Goal: Information Seeking & Learning: Check status

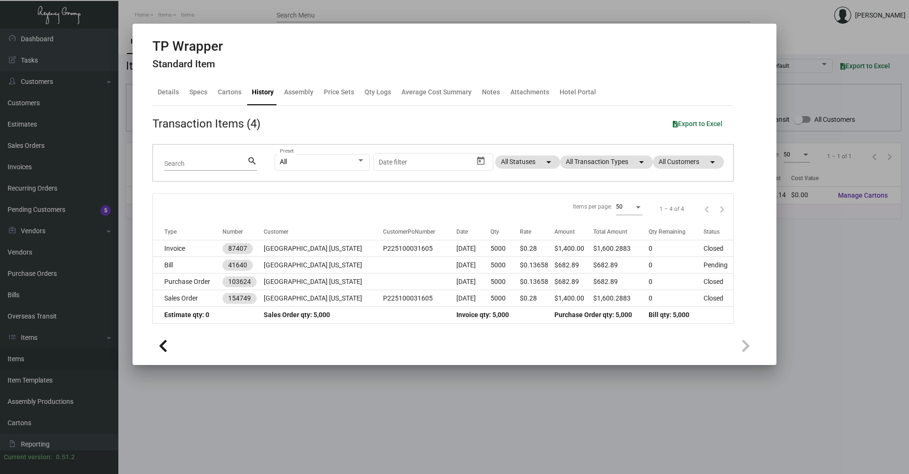
click at [316, 404] on div at bounding box center [454, 237] width 909 height 474
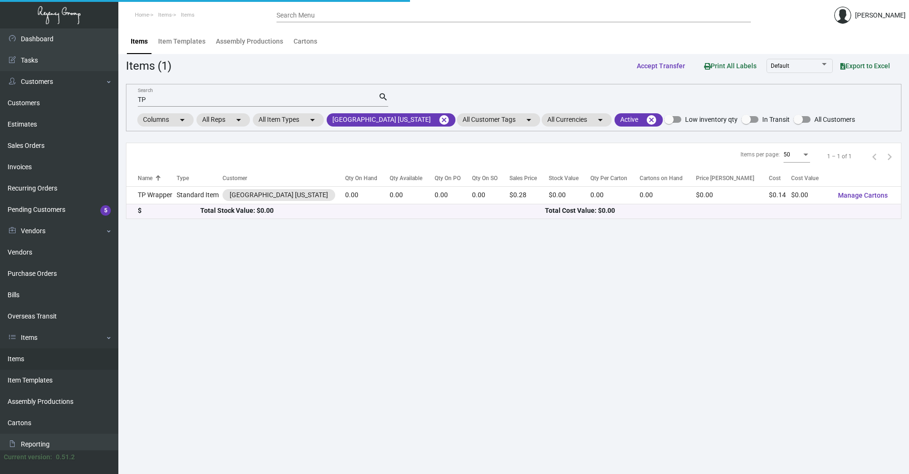
click at [316, 403] on main "Items Item Templates Assembly Productions Cartons Items (1) Accept Transfer Pri…" at bounding box center [513, 250] width 791 height 445
click at [439, 117] on mat-icon "cancel" at bounding box center [444, 119] width 11 height 11
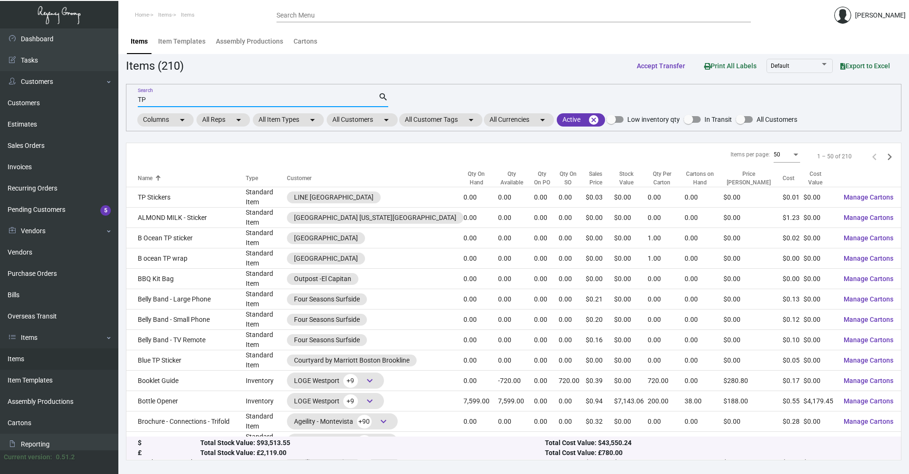
click at [281, 103] on input "TP" at bounding box center [258, 100] width 241 height 8
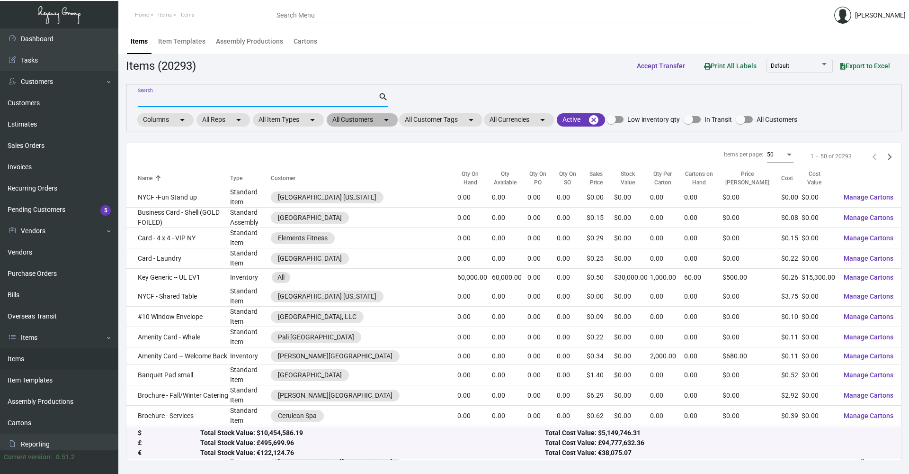
click at [347, 123] on mat-chip "All Customers arrow_drop_down" at bounding box center [362, 119] width 71 height 13
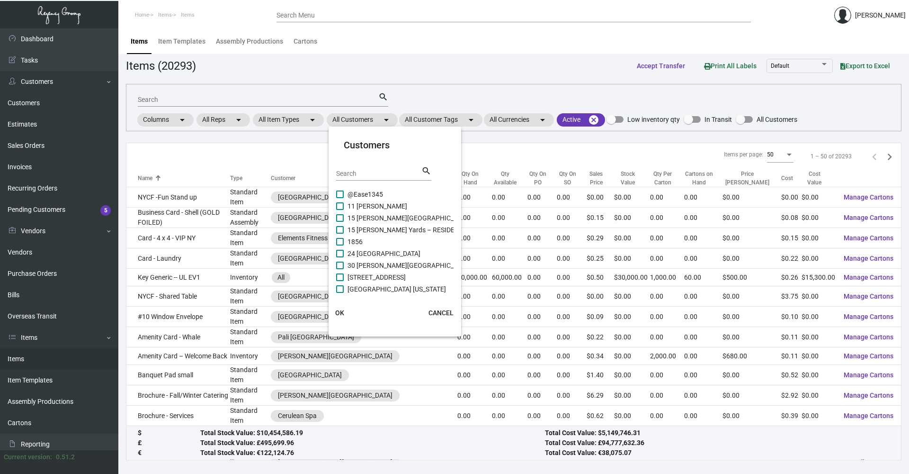
click at [369, 179] on div "Search" at bounding box center [378, 173] width 85 height 15
click at [374, 172] on input "Search" at bounding box center [378, 174] width 85 height 8
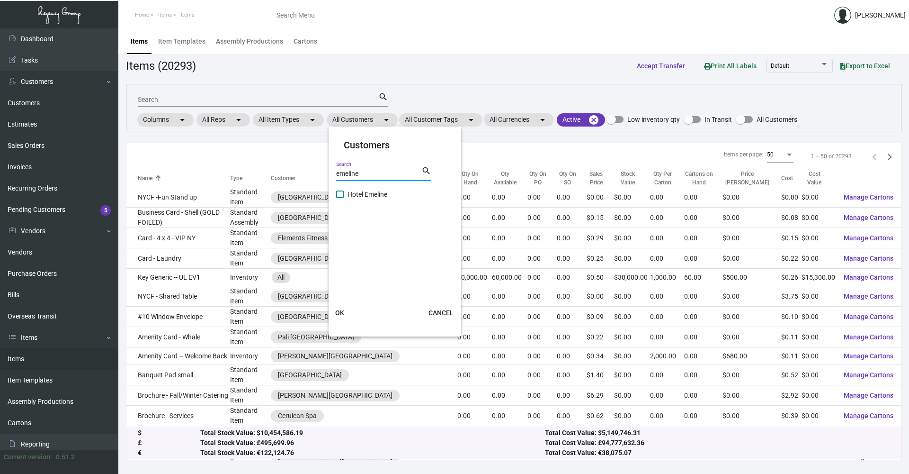
type input "emeline"
click at [377, 188] on div "emeline Search search" at bounding box center [383, 176] width 95 height 23
click at [377, 191] on span "Hotel Emeline" at bounding box center [368, 194] width 40 height 11
click at [340, 198] on input "Hotel Emeline" at bounding box center [340, 198] width 0 height 0
checkbox input "true"
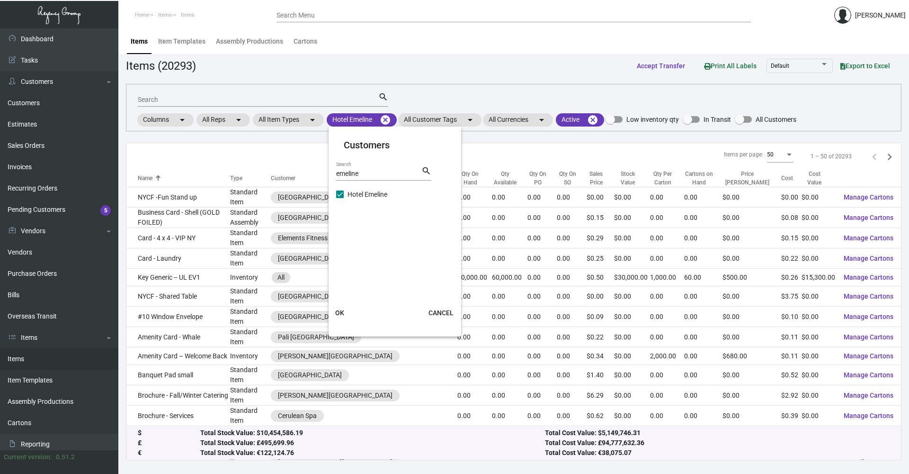
click at [338, 314] on span "OK" at bounding box center [339, 313] width 9 height 8
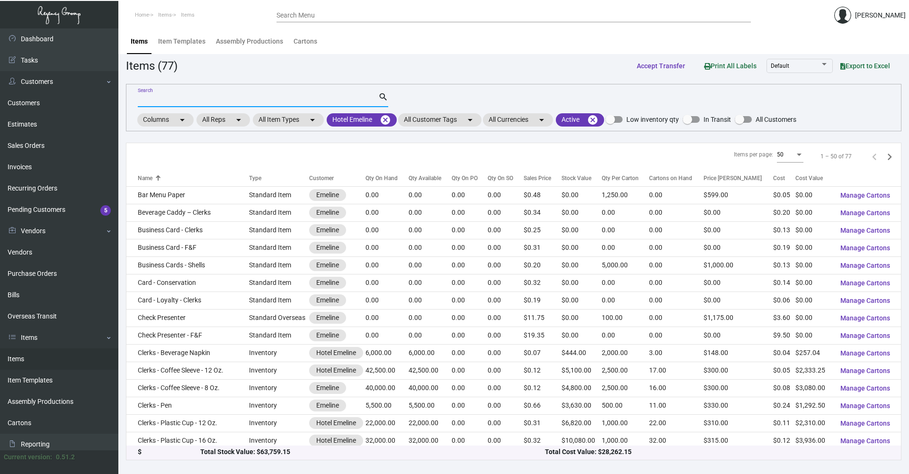
click at [199, 100] on input "Search" at bounding box center [258, 100] width 241 height 8
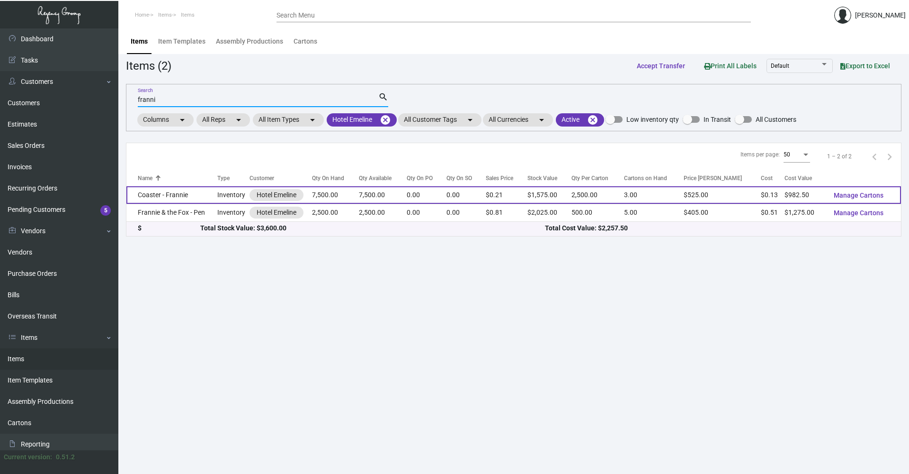
type input "franni"
click at [207, 194] on td "Coaster - Frannie" at bounding box center [171, 195] width 91 height 18
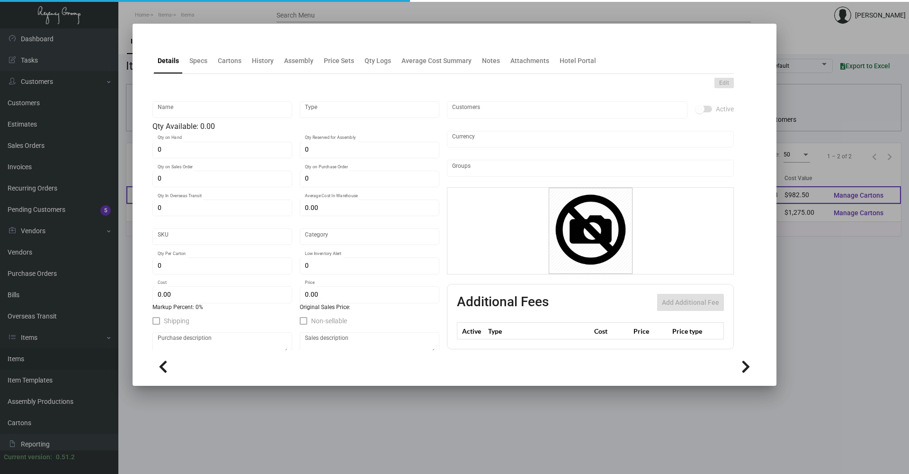
type input "Coaster - Frannie"
type input "Inventory"
type input "7,500"
type input "$ 0.1068"
type input "EMLN-Coaster-92"
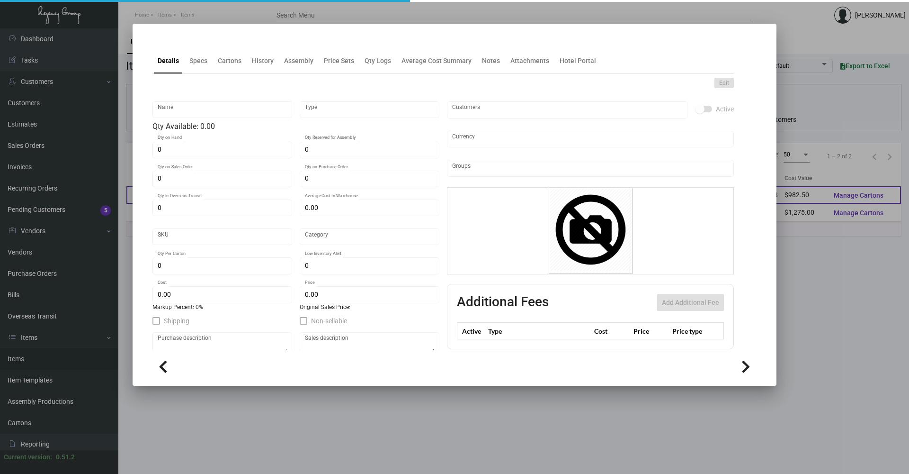
type input "Standard"
type input "2,500"
type input "$ 0.131"
type input "$ 0.21"
checkbox input "true"
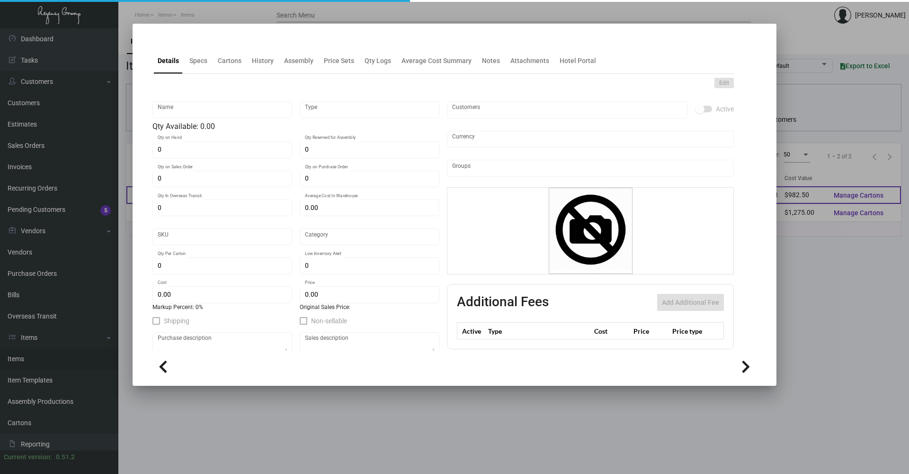
type input "United States Dollar $"
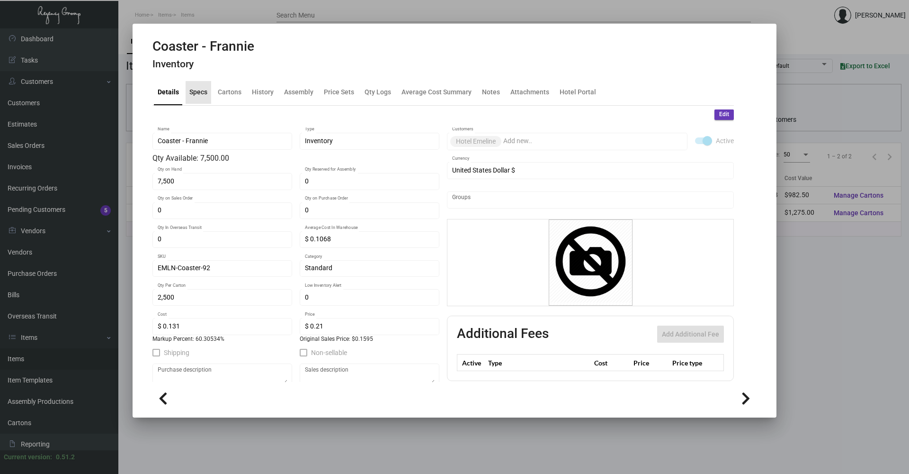
click at [207, 94] on div "Specs" at bounding box center [199, 92] width 26 height 23
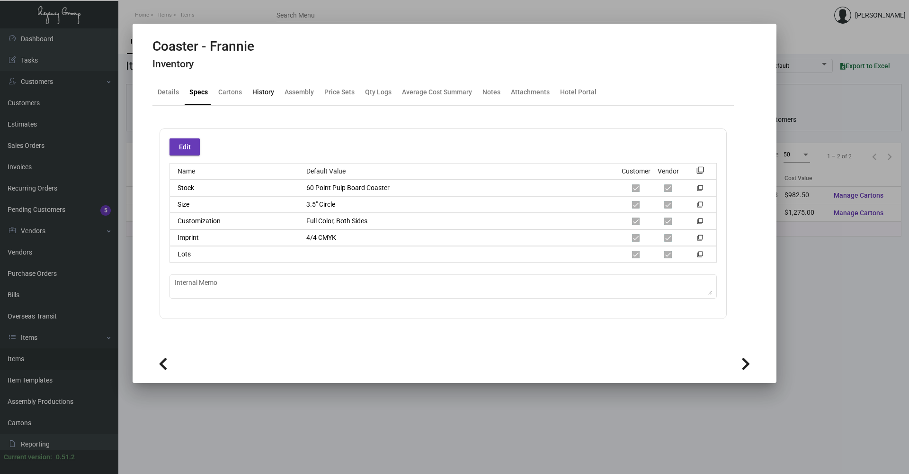
click at [264, 94] on div "History" at bounding box center [263, 92] width 22 height 10
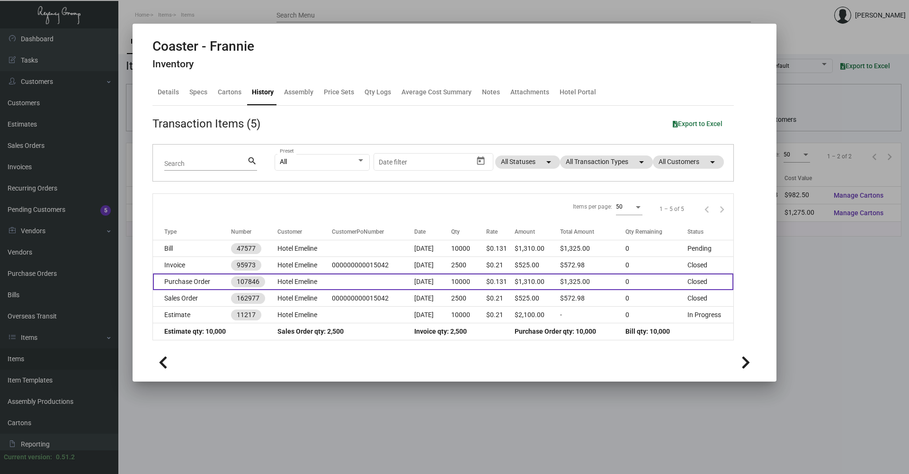
click at [451, 284] on td "[DATE]" at bounding box center [432, 281] width 37 height 17
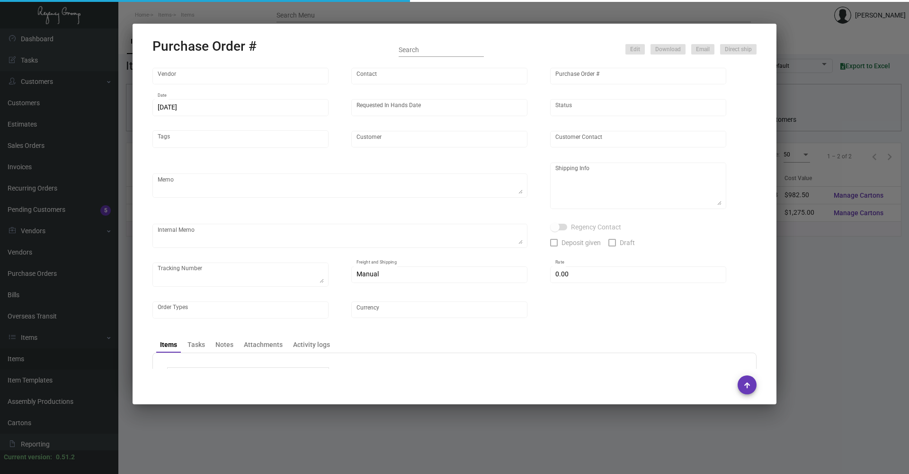
type input "Admatch Corporation"
type input "Order Entry"
type input "107846"
type input "[DATE]"
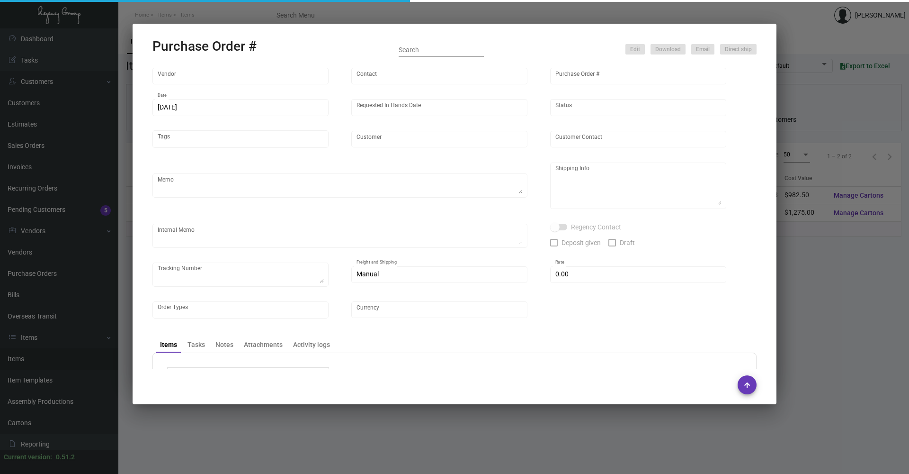
type input "Hotel Emeline"
type textarea "Please reach out to SH for UPS labels."
type textarea "Regency Group NJ - [PERSON_NAME] [STREET_ADDRESS]"
type textarea "Label provided to vendor to ship to NJ Warehouse. UPS Ground Cost $.154.76"
checkbox input "true"
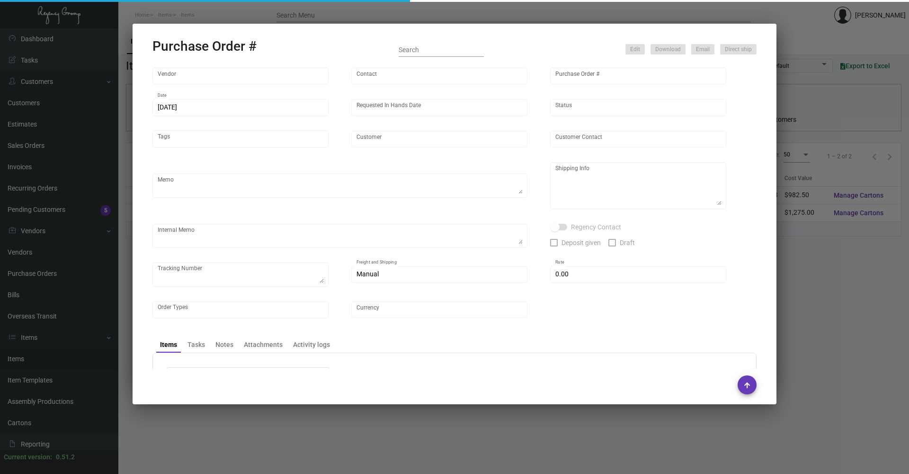
type textarea "1Z1AY2760392757423 1Z1AY2760393863048 1Z1AY2760391301416 1Z1AY2760390136633"
type input "$ 0.00"
type input "United States Dollar $"
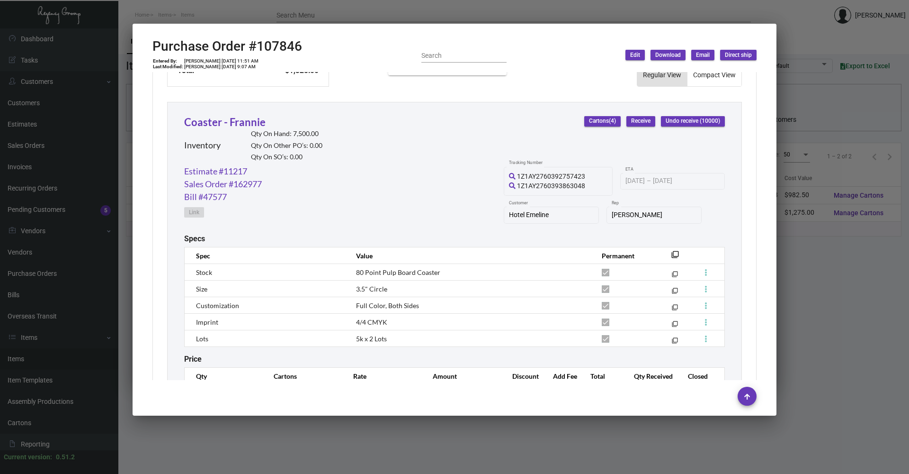
scroll to position [466, 0]
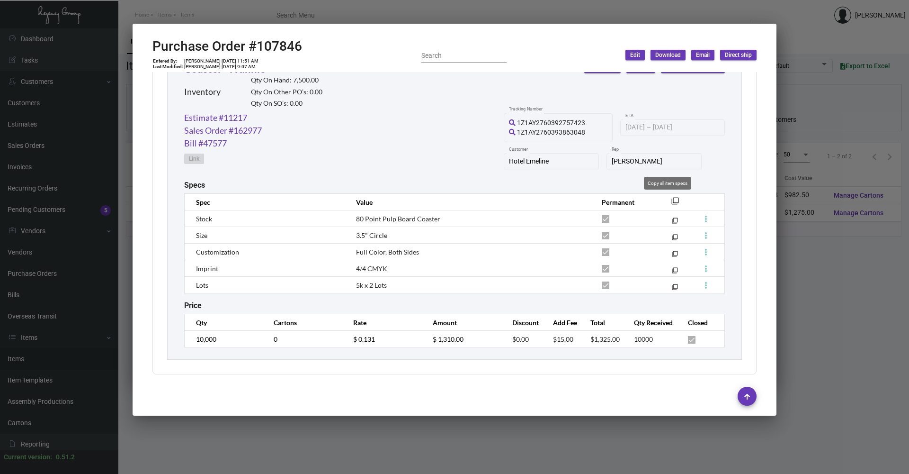
click at [672, 201] on mat-icon "filter_none" at bounding box center [676, 204] width 8 height 8
click at [297, 43] on h2 "Purchase Order #107846" at bounding box center [228, 46] width 150 height 16
drag, startPoint x: 306, startPoint y: 43, endPoint x: 257, endPoint y: 45, distance: 49.8
click at [257, 45] on div "Purchase Order #107846 Entered By: [PERSON_NAME] [DATE] 11:51 AM Last Modified:…" at bounding box center [455, 55] width 604 height 34
click at [278, 30] on button at bounding box center [278, 22] width 16 height 17
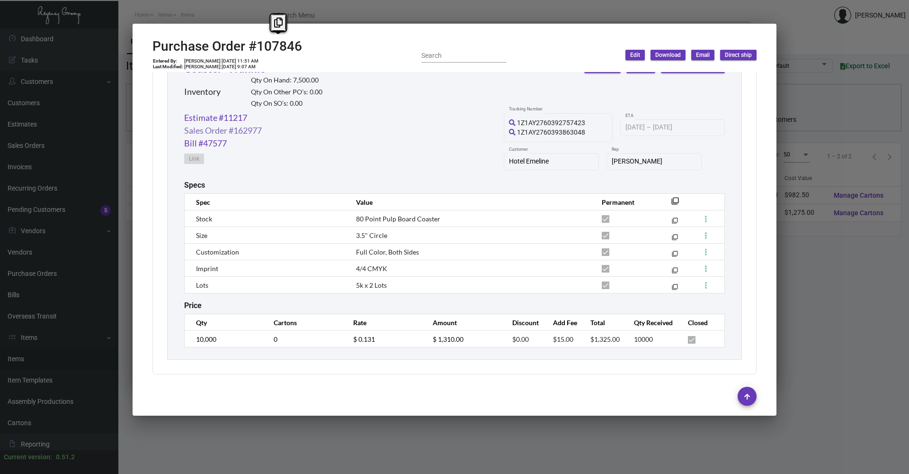
click at [221, 128] on link "Sales Order #162977" at bounding box center [223, 130] width 78 height 13
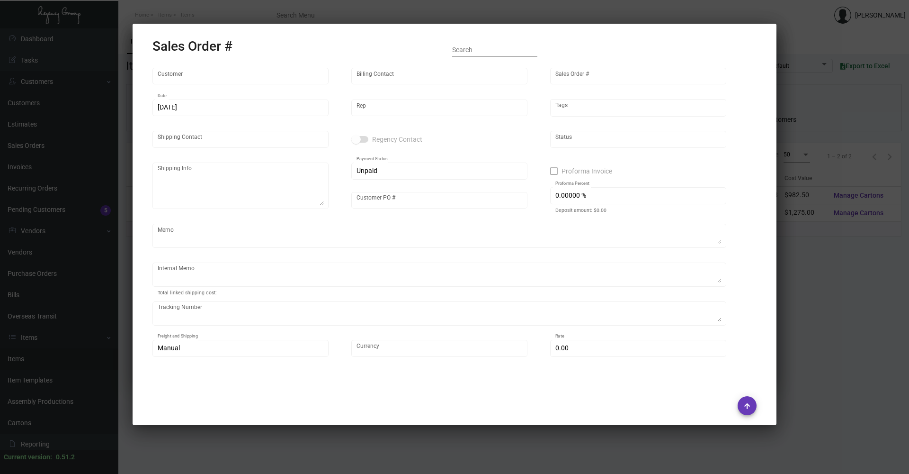
type input "Hotel Emeline"
type input "AP Emeline"
type input "162977"
type input "[DATE]"
type input "[PERSON_NAME]"
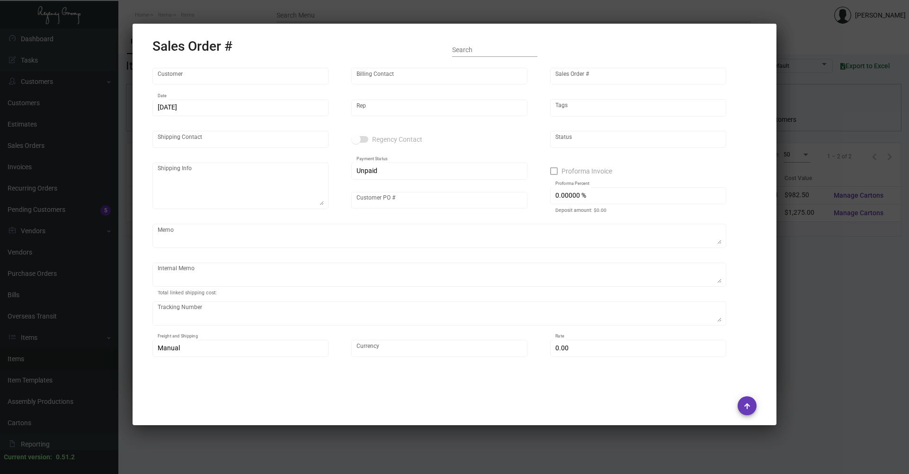
type input "[PERSON_NAME]"
type textarea "Emeline - [PERSON_NAME][GEOGRAPHIC_DATA][STREET_ADDRESS]"
type input "000000000015042"
type textarea "12.32"
type input "United States Dollar $"
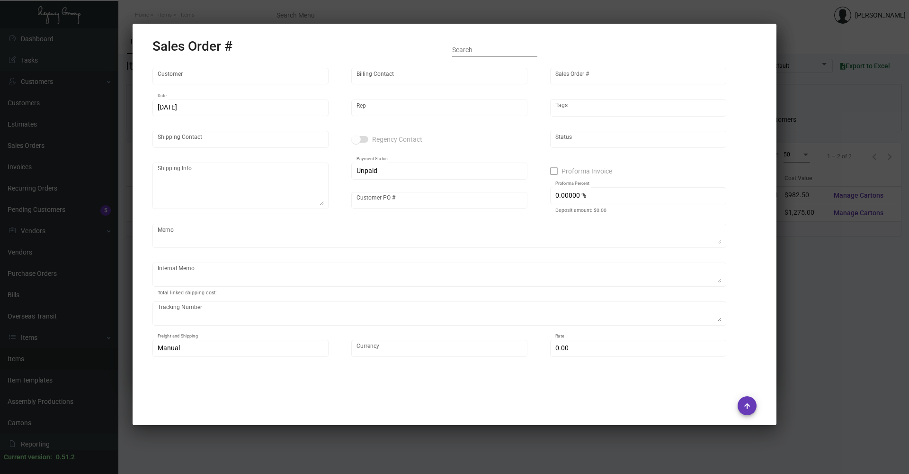
type input "$ 47.98"
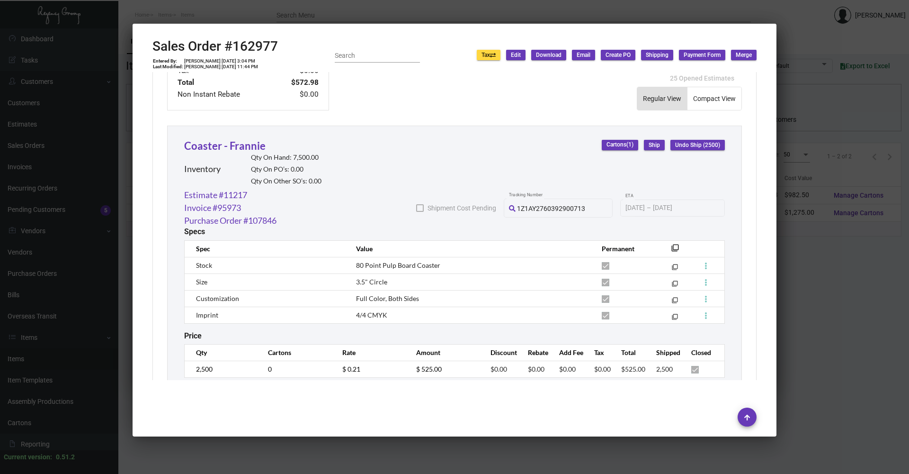
scroll to position [504, 0]
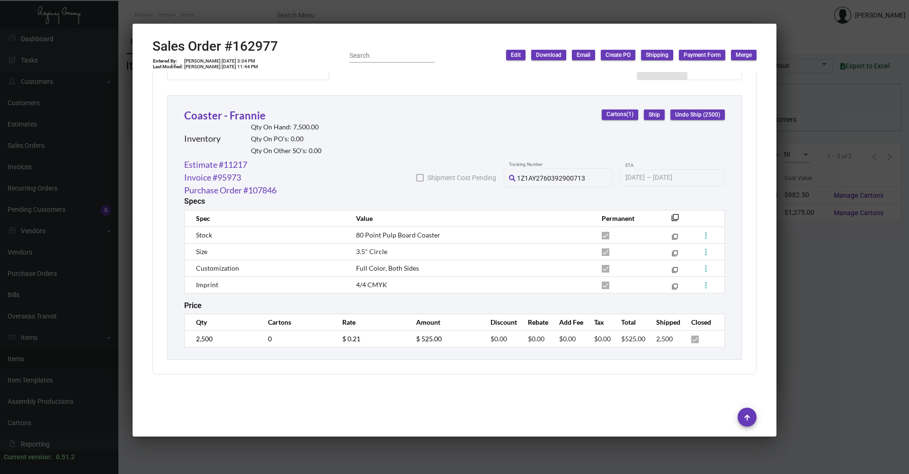
click at [781, 301] on div at bounding box center [454, 237] width 909 height 474
